Goal: Navigation & Orientation: Find specific page/section

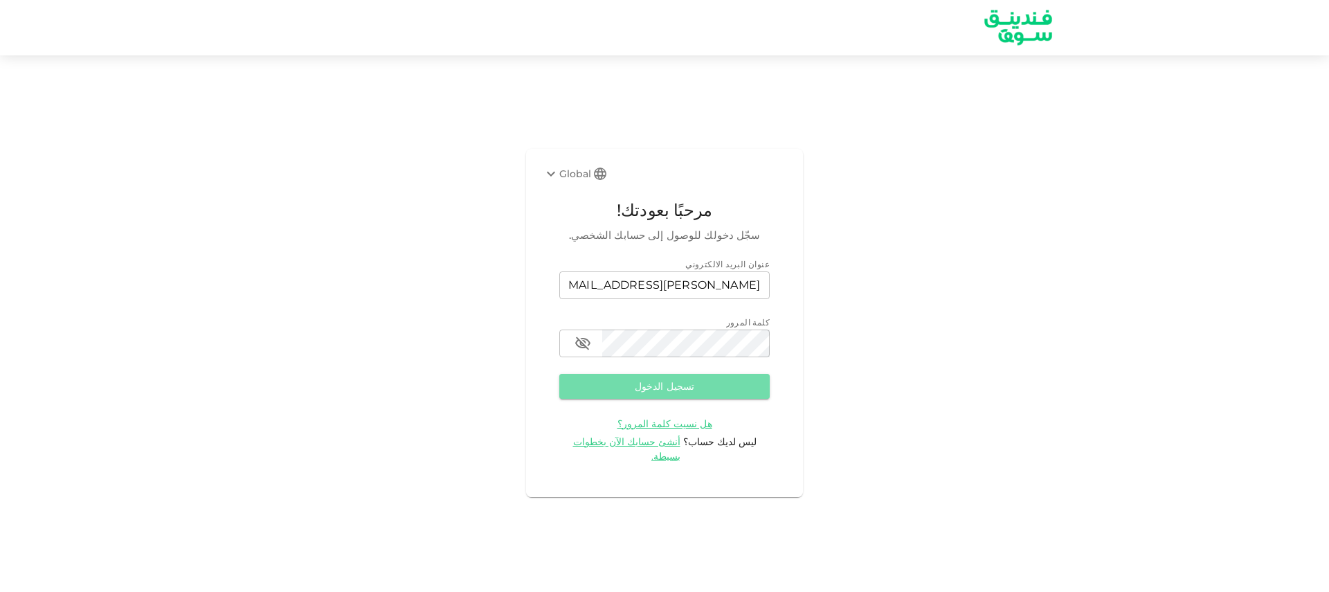
click at [742, 386] on button "تسجيل الدخول" at bounding box center [664, 386] width 210 height 25
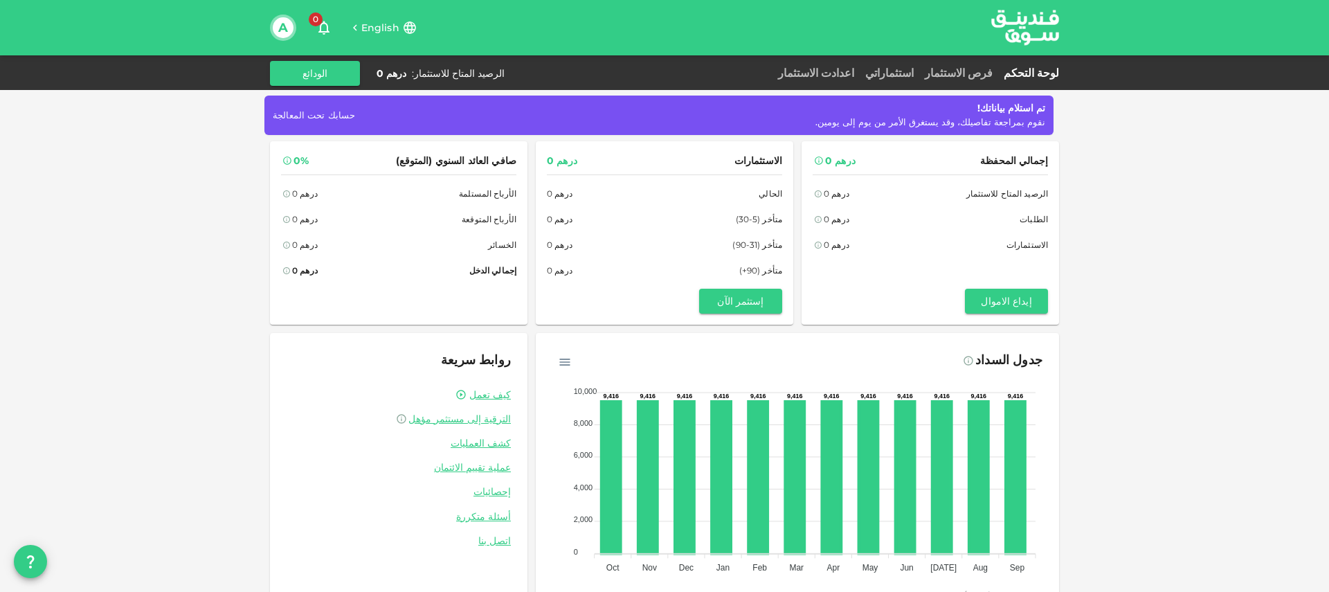
click at [305, 118] on span "حسابك تحت المعالجة" at bounding box center [314, 114] width 82 height 11
click at [961, 80] on div "فرص الاستثمار" at bounding box center [958, 73] width 79 height 17
click at [961, 77] on link "فرص الاستثمار" at bounding box center [958, 72] width 79 height 13
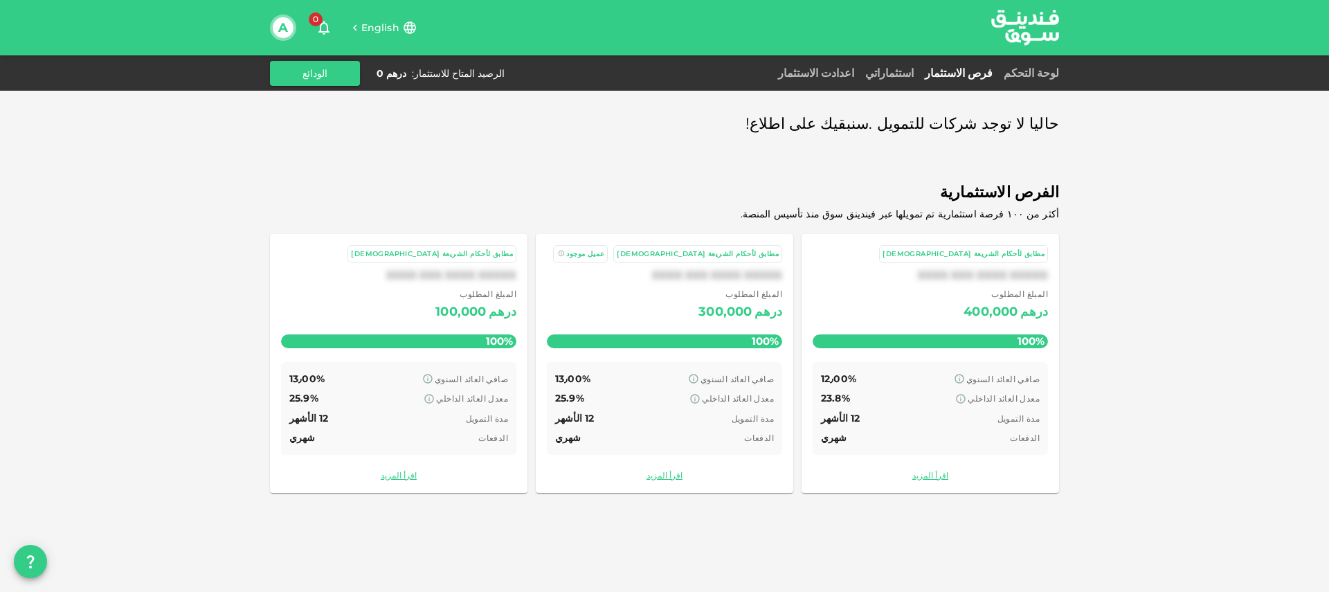
click at [604, 252] on span "عميل موجود" at bounding box center [585, 253] width 38 height 9
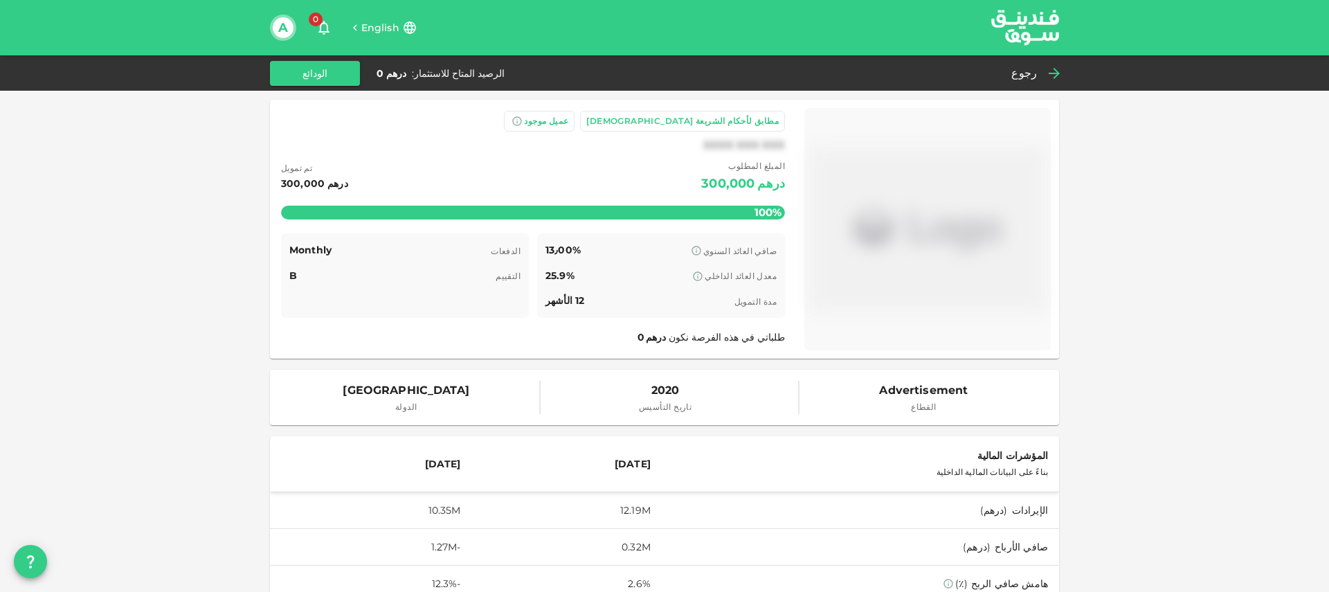
click at [1036, 77] on span "رجوع" at bounding box center [1024, 73] width 26 height 19
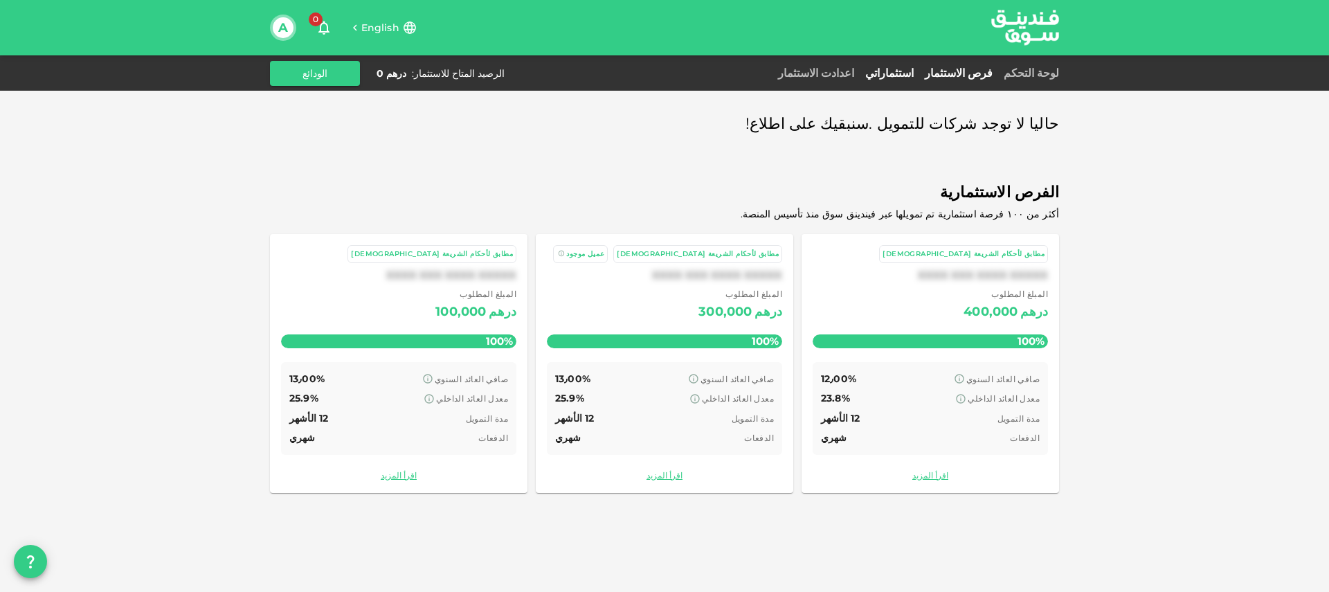
click at [887, 74] on link "استثماراتي" at bounding box center [889, 72] width 60 height 13
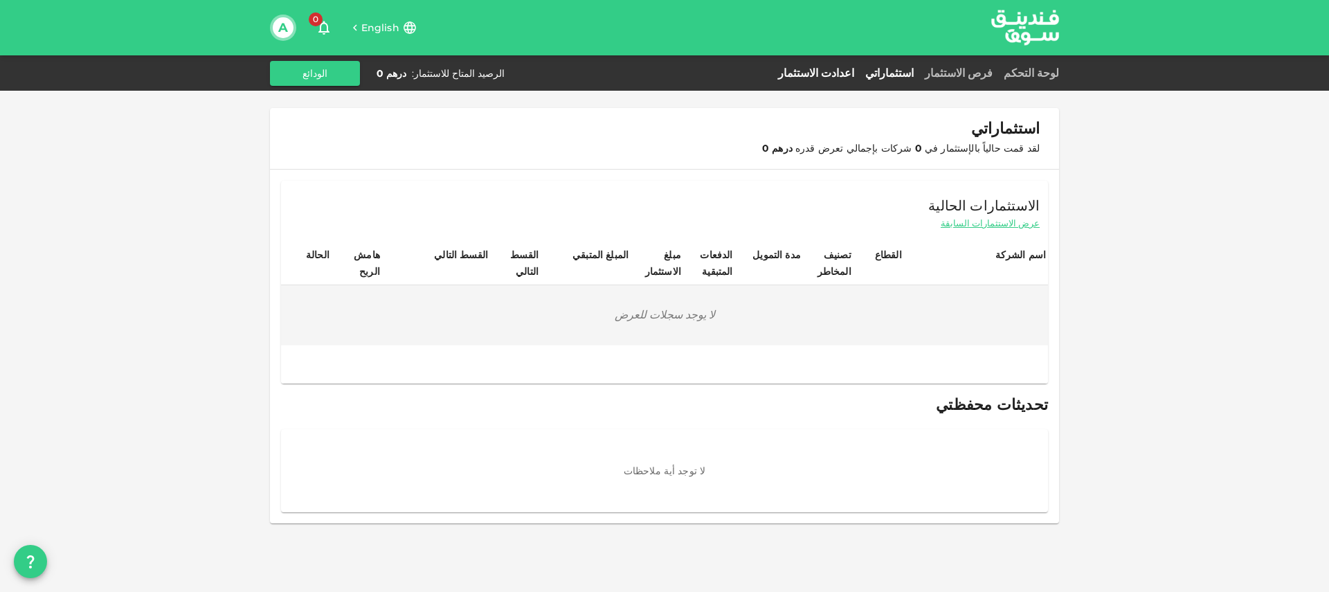
click at [807, 73] on link "اعدادت الاستثمار" at bounding box center [815, 72] width 87 height 13
